Goal: Task Accomplishment & Management: Complete application form

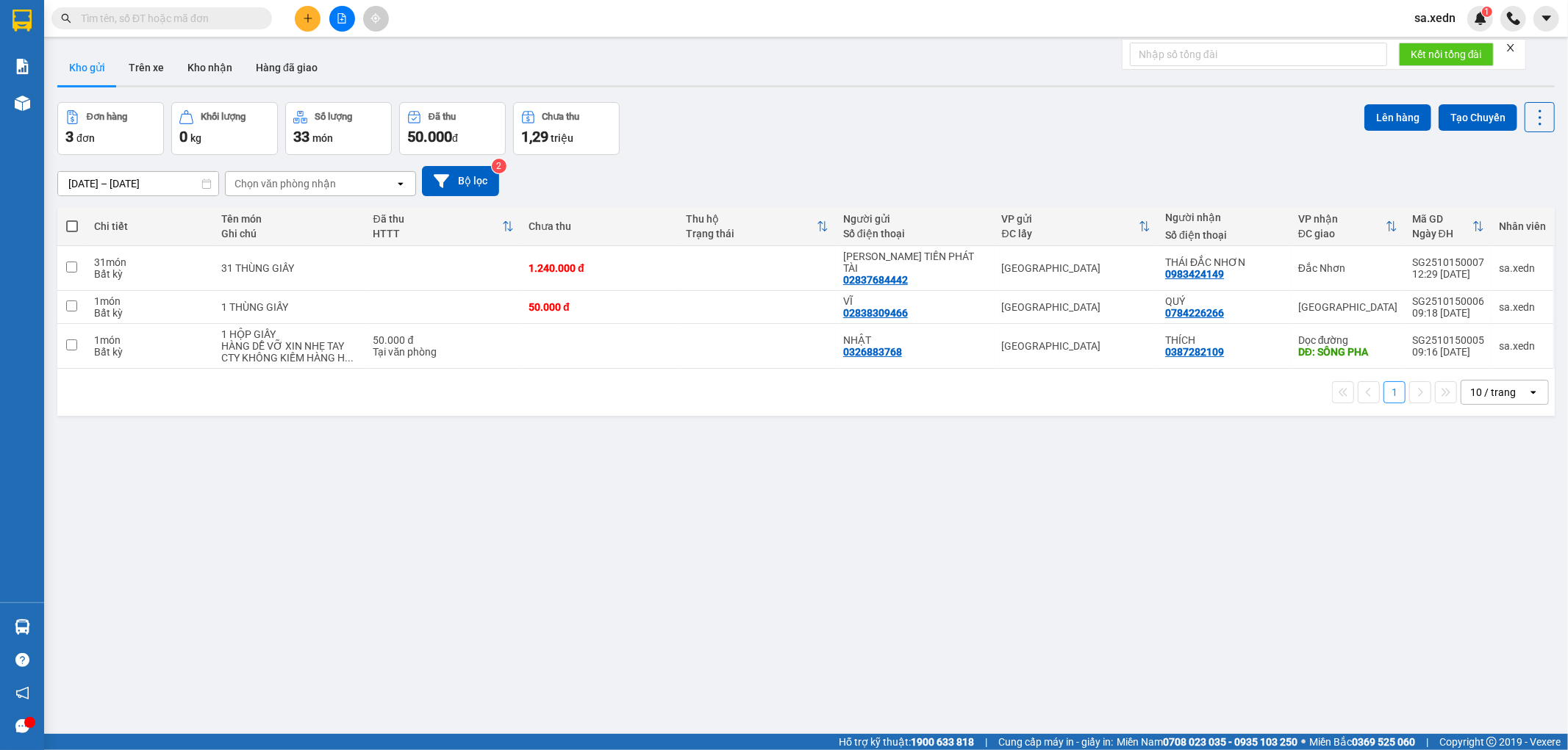
click at [309, 20] on icon "plus" at bounding box center [308, 19] width 10 height 10
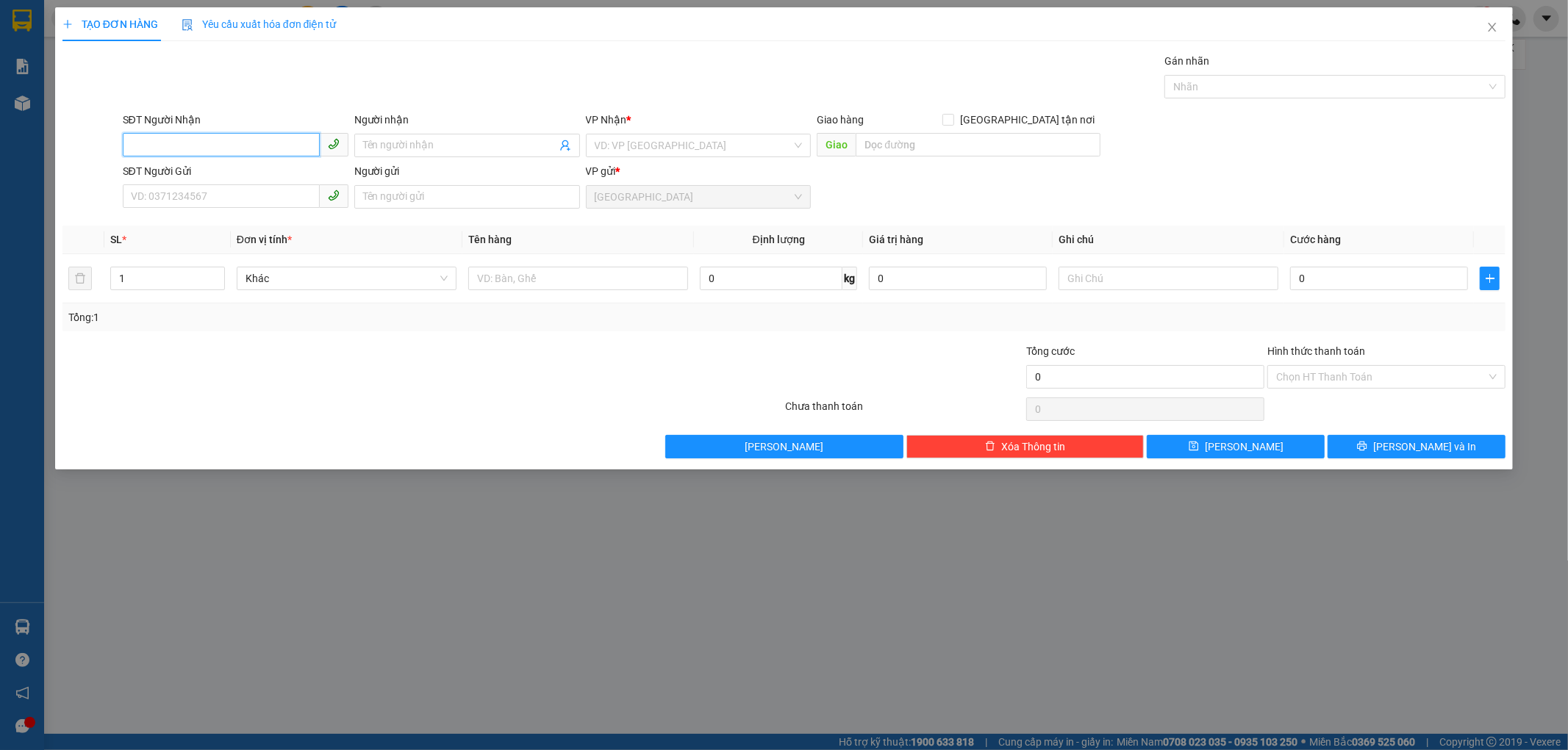
click at [129, 156] on span at bounding box center [235, 145] width 226 height 24
click at [178, 172] on div "0935065118 - QUYẾT" at bounding box center [236, 174] width 208 height 16
type input "0935065118"
type input "QUYẾT"
type input "SƠN TRUNG - [GEOGRAPHIC_DATA]"
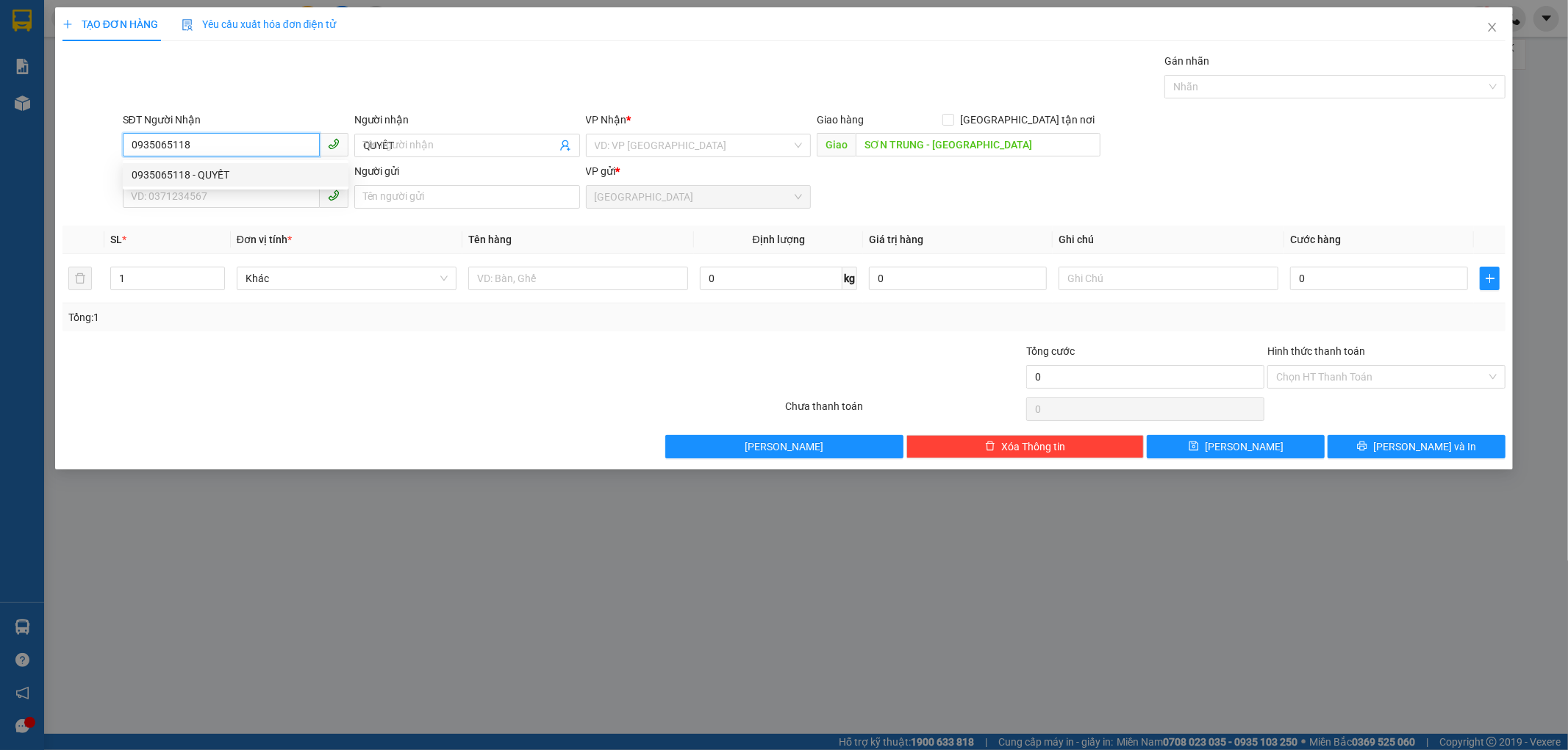
type input "520.000"
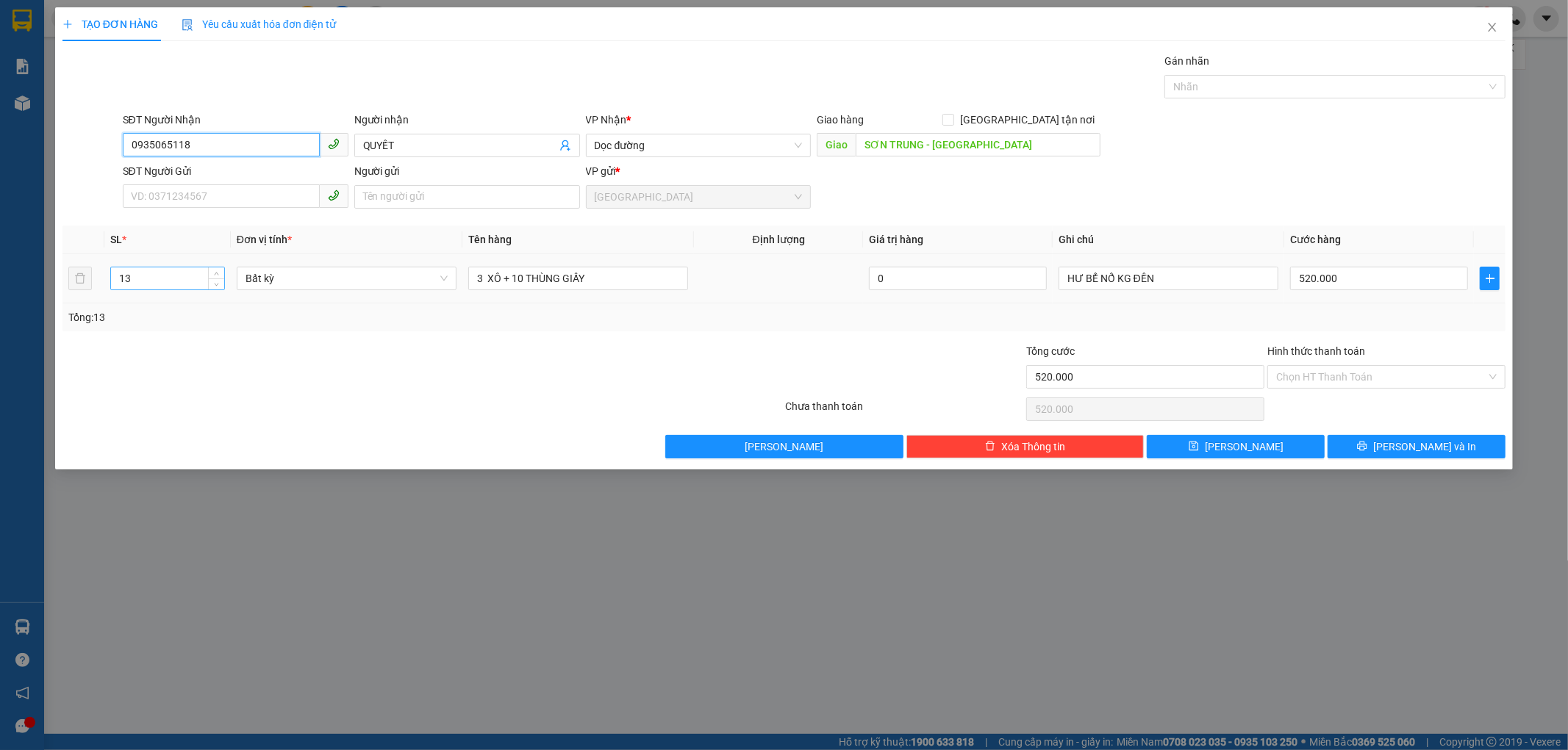
type input "0935065118"
click at [135, 278] on input "13" at bounding box center [167, 278] width 113 height 22
type input "1"
type input "7"
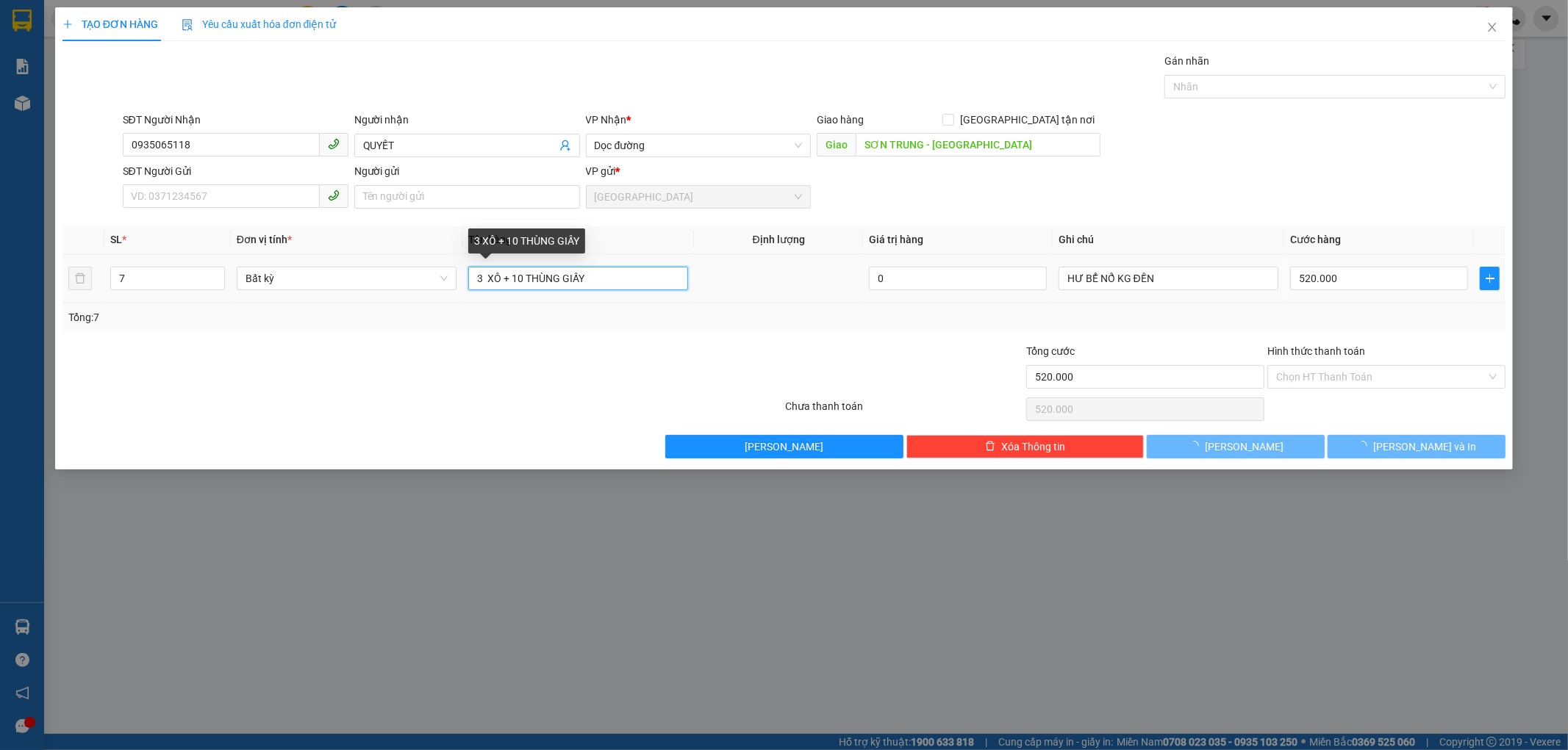
click at [530, 283] on input "3 XÔ + 10 THÙNG GIẤY" at bounding box center [578, 278] width 220 height 24
type input "0"
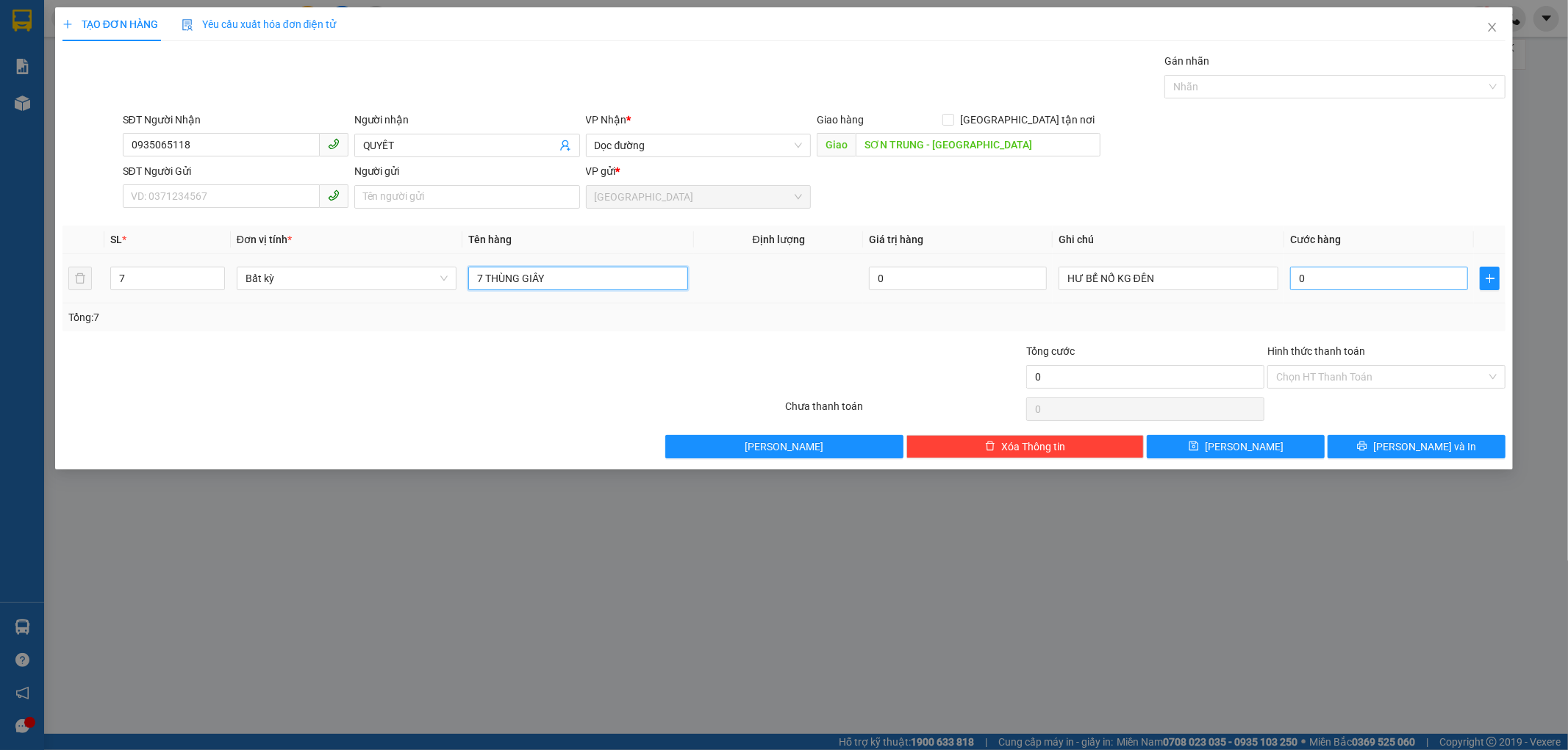
type input "7 THÙNG GIẤY"
click at [1316, 280] on input "0" at bounding box center [1379, 278] width 178 height 24
type input "2"
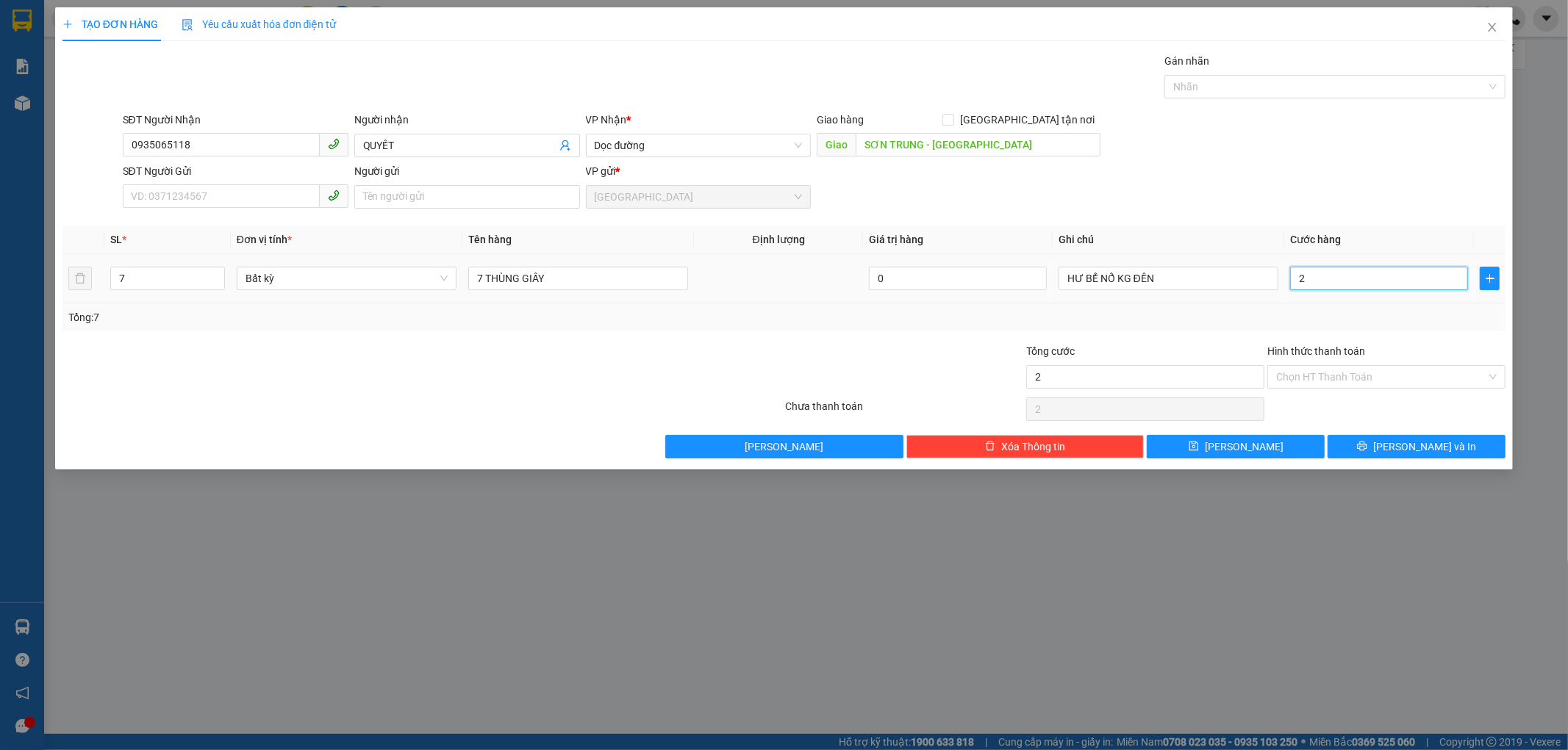
type input "28"
type input "280"
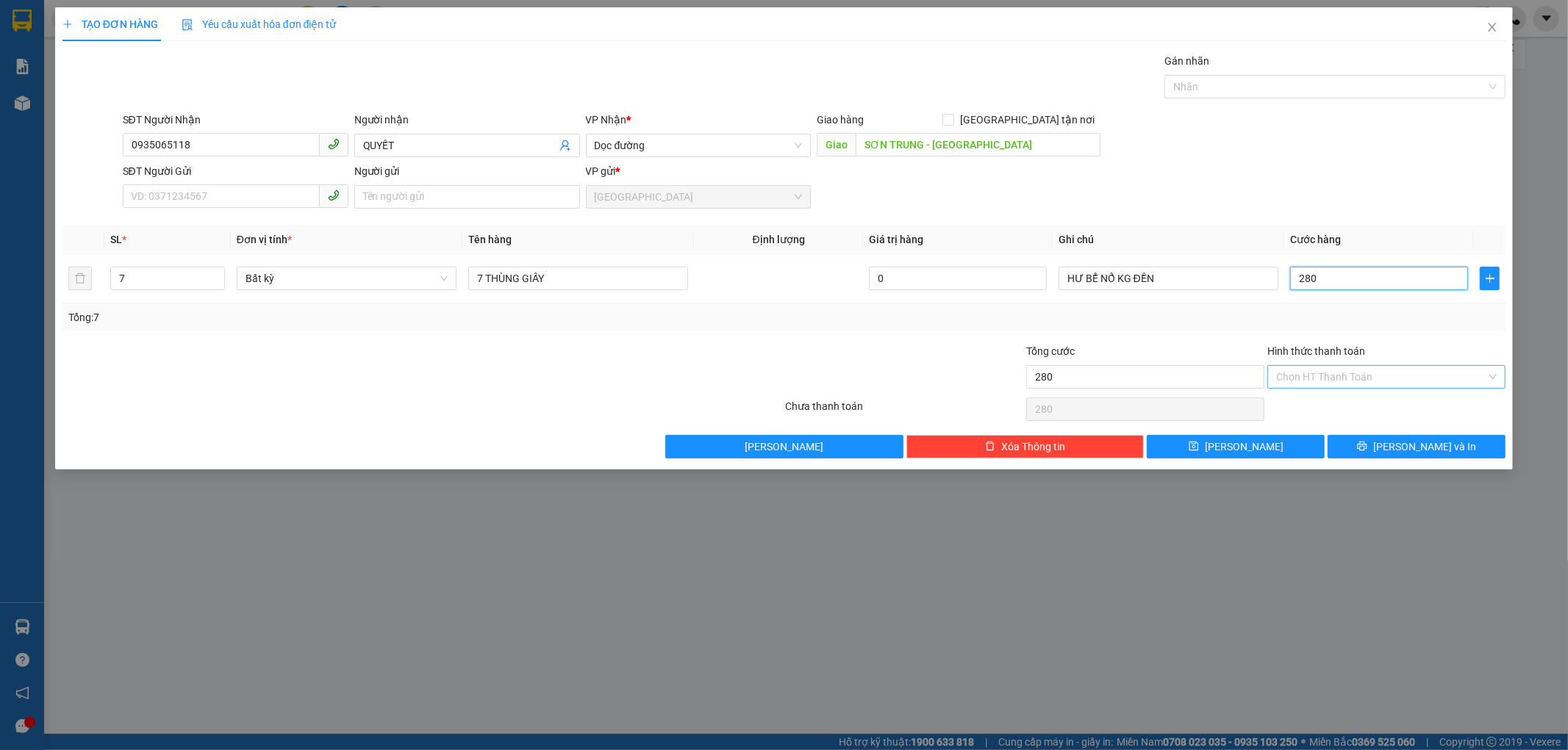
click at [1267, 383] on div "Chọn HT Thanh Toán" at bounding box center [1386, 377] width 238 height 24
type input "280"
type input "280.000"
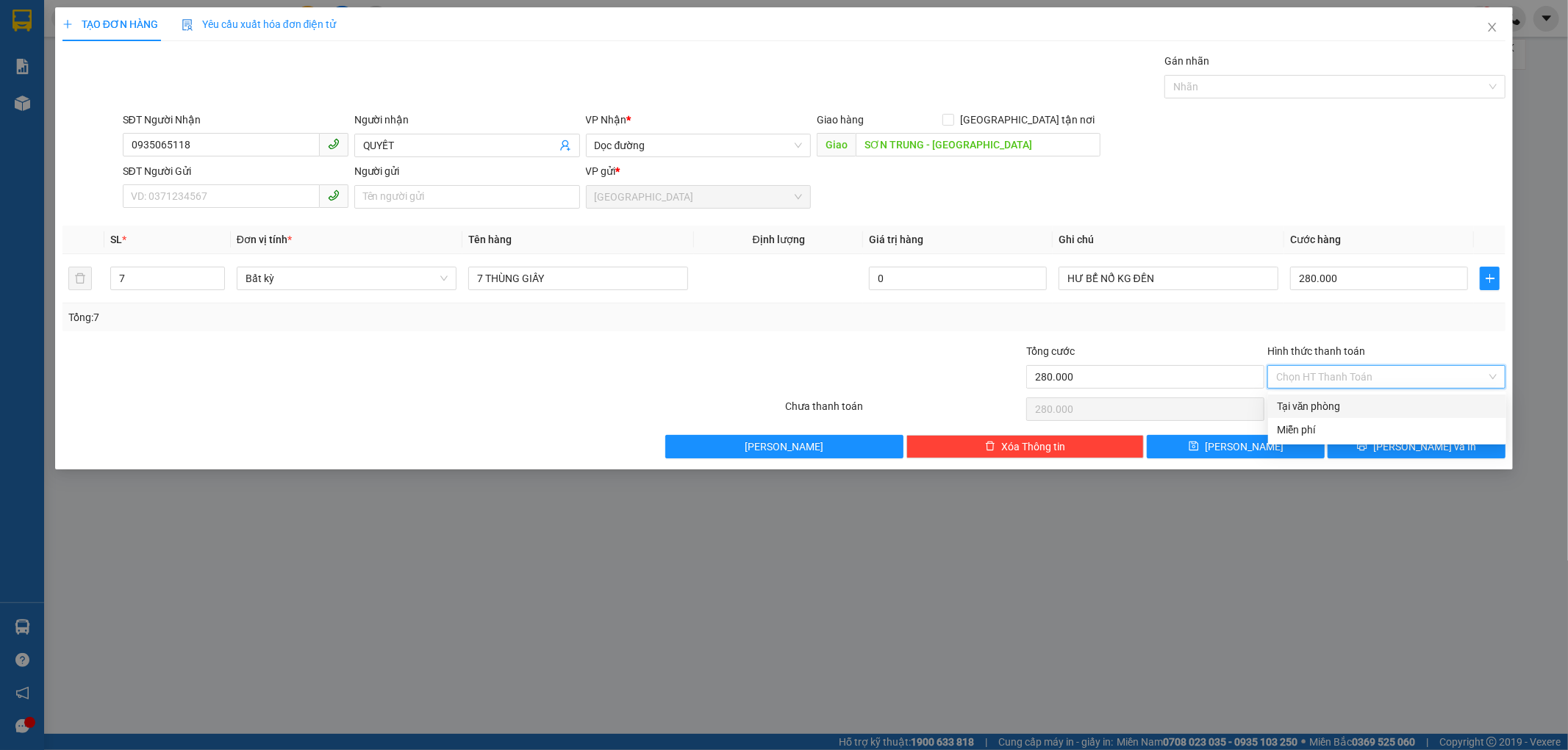
click at [1304, 402] on div "Tại văn phòng" at bounding box center [1387, 406] width 221 height 16
type input "0"
click at [1362, 446] on button "[PERSON_NAME] và In" at bounding box center [1417, 447] width 178 height 24
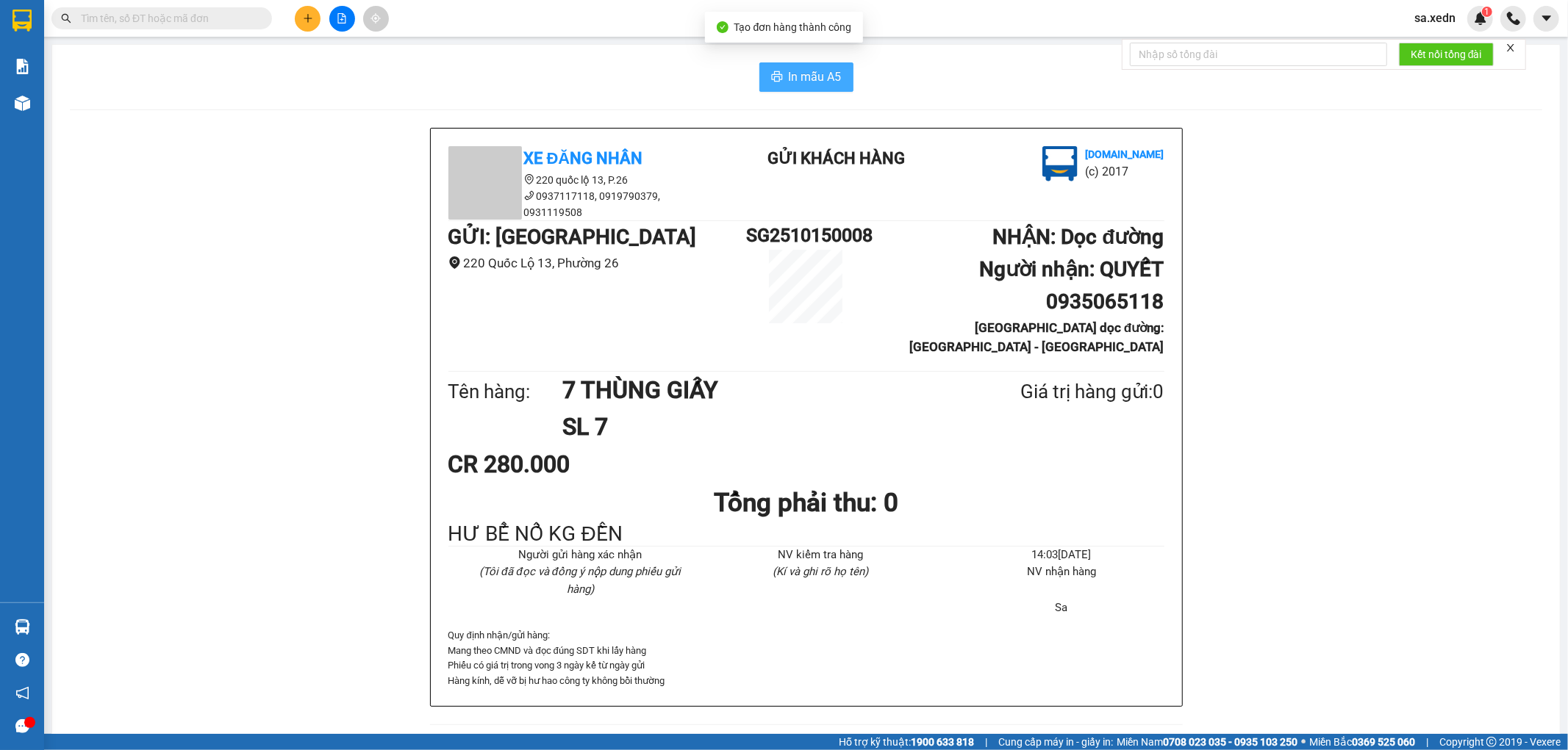
click at [800, 70] on span "In mẫu A5" at bounding box center [815, 77] width 53 height 19
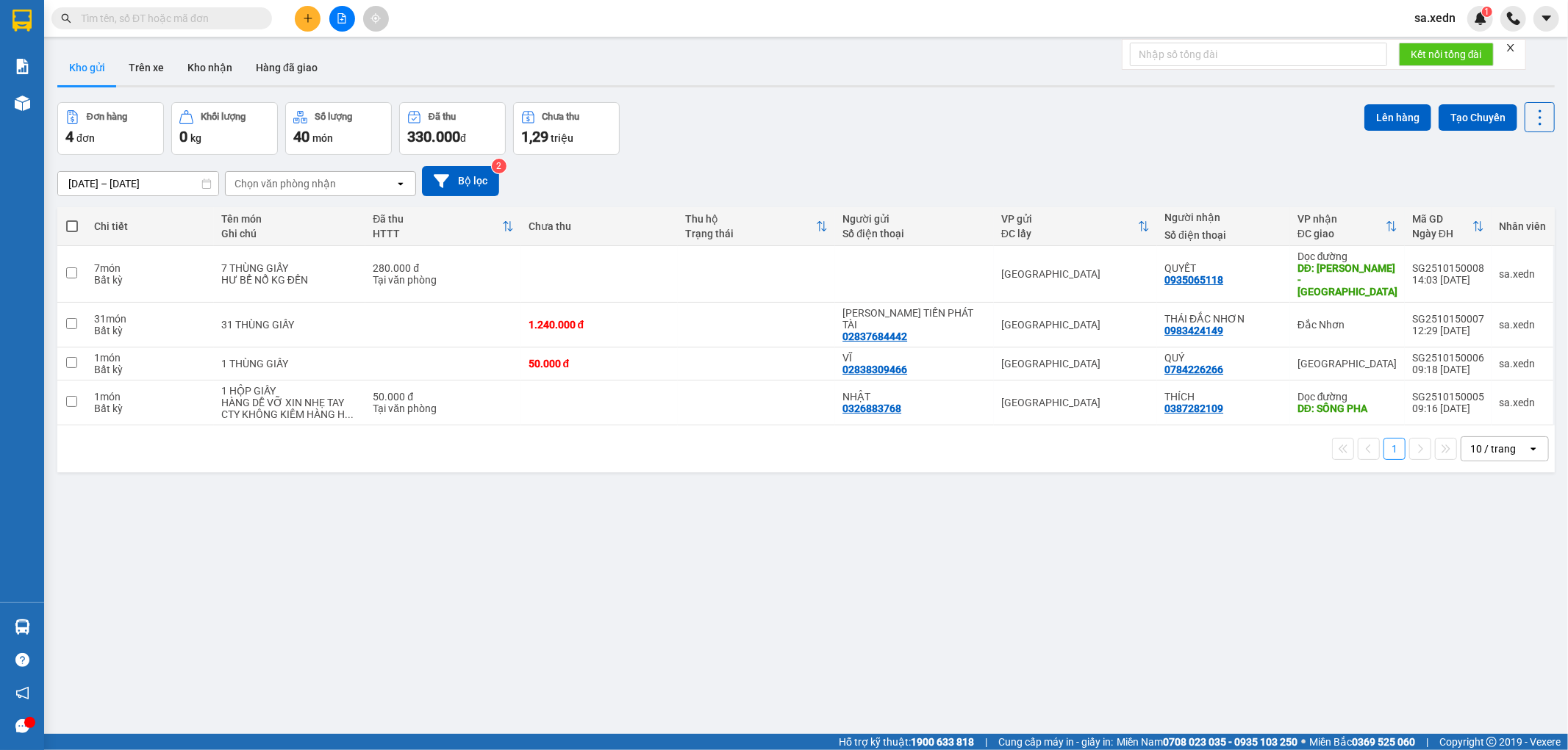
click at [840, 60] on div "Kho gửi Trên xe Kho nhận Hàng đã giao" at bounding box center [806, 69] width 1497 height 39
